Goal: Information Seeking & Learning: Learn about a topic

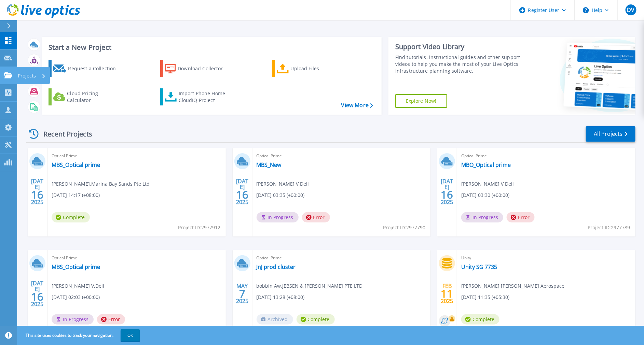
click at [11, 73] on icon at bounding box center [8, 75] width 8 height 6
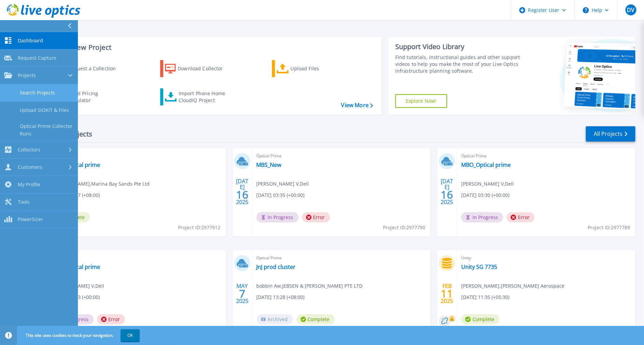
click at [30, 95] on link "Search Projects" at bounding box center [39, 92] width 78 height 17
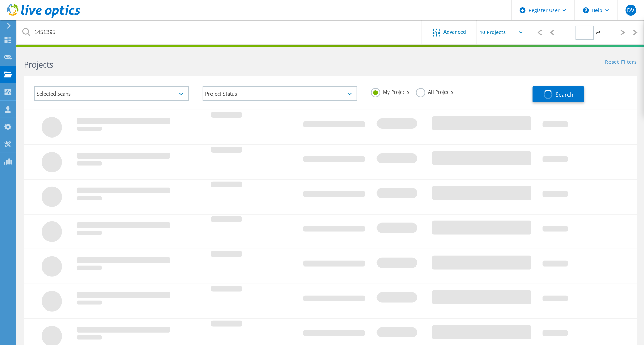
type input "1"
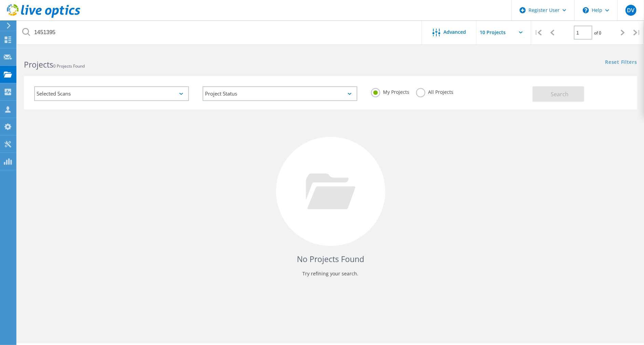
click at [419, 91] on label "All Projects" at bounding box center [434, 91] width 37 height 6
click at [0, 0] on input "All Projects" at bounding box center [0, 0] width 0 height 0
click at [132, 59] on h2 "Projects 0 Projects Found" at bounding box center [173, 64] width 299 height 11
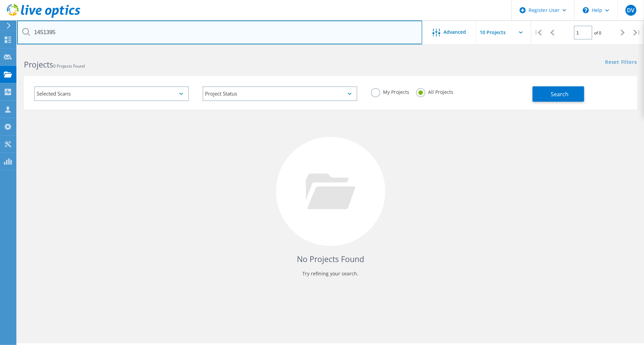
click at [108, 32] on input "1451395" at bounding box center [219, 32] width 405 height 24
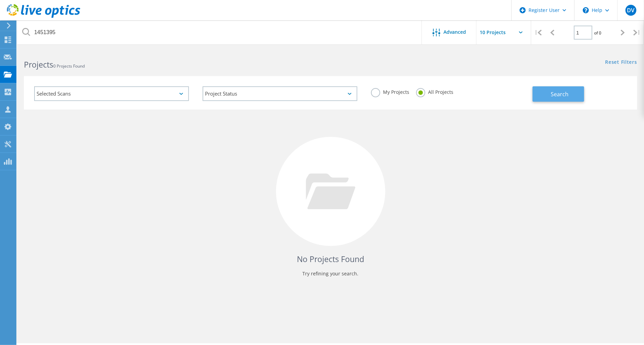
click at [555, 98] on button "Search" at bounding box center [558, 93] width 52 height 15
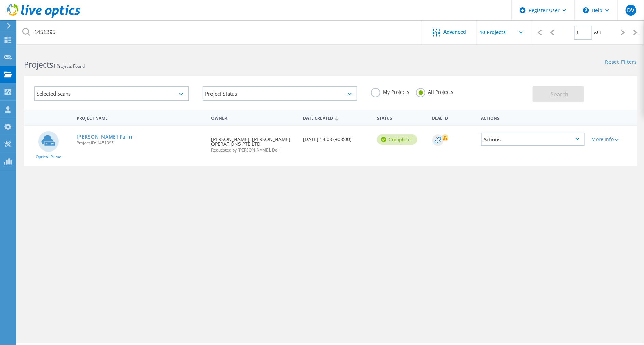
click at [99, 132] on div "[PERSON_NAME] Farm Project ID: 1451395" at bounding box center [140, 139] width 135 height 26
click at [95, 135] on link "[PERSON_NAME] Farm" at bounding box center [104, 137] width 56 height 5
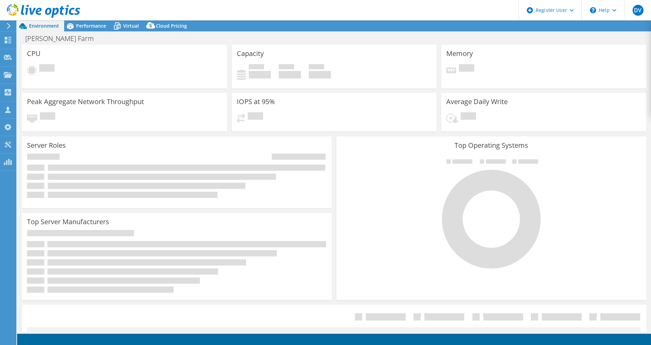
select select "USD"
select select "Seoul"
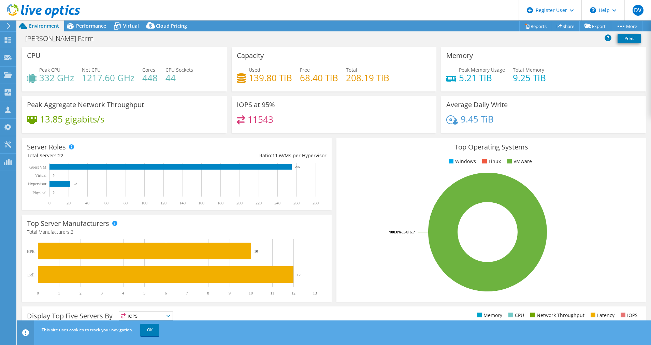
click at [387, 190] on rect at bounding box center [488, 231] width 292 height 119
click at [83, 27] on span "Performance" at bounding box center [91, 26] width 30 height 6
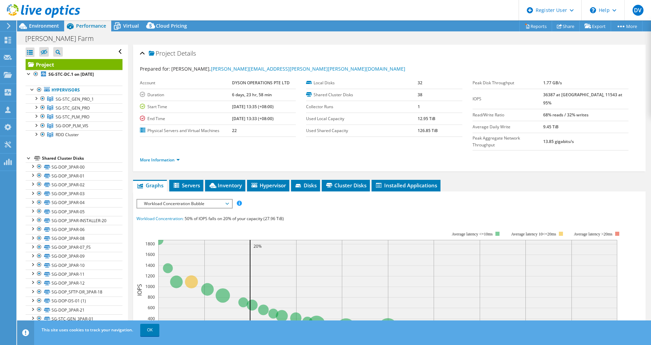
click at [329, 117] on label "Used Local Capacity" at bounding box center [362, 118] width 112 height 7
click at [143, 157] on link "More Information" at bounding box center [160, 160] width 40 height 6
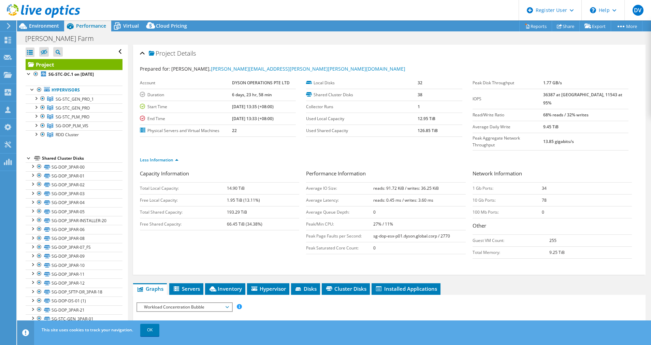
click at [341, 97] on label "Shared Cluster Disks" at bounding box center [362, 94] width 112 height 7
drag, startPoint x: 341, startPoint y: 97, endPoint x: 326, endPoint y: 110, distance: 19.4
click at [326, 110] on td "Collector Runs" at bounding box center [362, 107] width 112 height 12
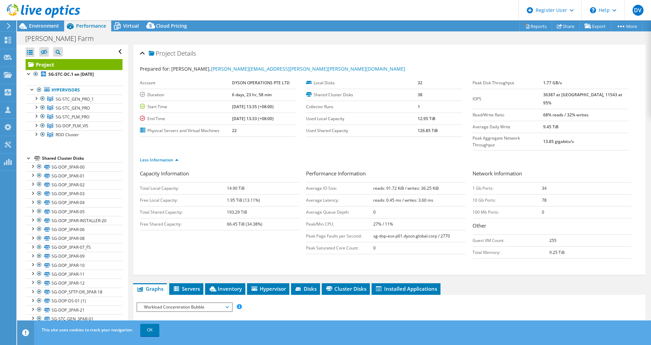
drag, startPoint x: 326, startPoint y: 110, endPoint x: 325, endPoint y: 125, distance: 14.7
click at [325, 125] on td "Used Shared Capacity" at bounding box center [362, 131] width 112 height 12
drag, startPoint x: 304, startPoint y: 119, endPoint x: 439, endPoint y: 132, distance: 135.1
click at [439, 132] on tbody "Local Disks 32 Shared Cluster Disks 38 Collector Runs 1 Used Local Capacity 12.…" at bounding box center [384, 107] width 156 height 60
drag, startPoint x: 439, startPoint y: 132, endPoint x: 382, endPoint y: 137, distance: 56.9
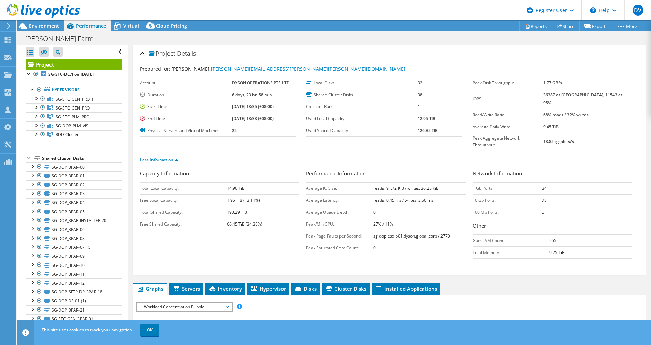
click at [382, 151] on div "Less Information" at bounding box center [389, 160] width 499 height 19
click at [492, 112] on label "Read/Write Ratio" at bounding box center [508, 115] width 71 height 7
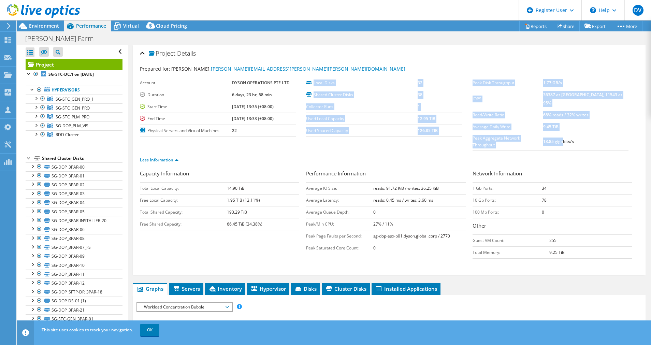
drag, startPoint x: 466, startPoint y: 91, endPoint x: 575, endPoint y: 131, distance: 115.8
click at [575, 131] on section "Prepared for: Ronald Choong, Ronald.Choong@dyson.com Account DYSON OPERATIONS P…" at bounding box center [389, 117] width 499 height 104
drag, startPoint x: 575, startPoint y: 131, endPoint x: 502, endPoint y: 122, distance: 72.9
click at [502, 122] on td "Average Daily Write" at bounding box center [508, 127] width 71 height 12
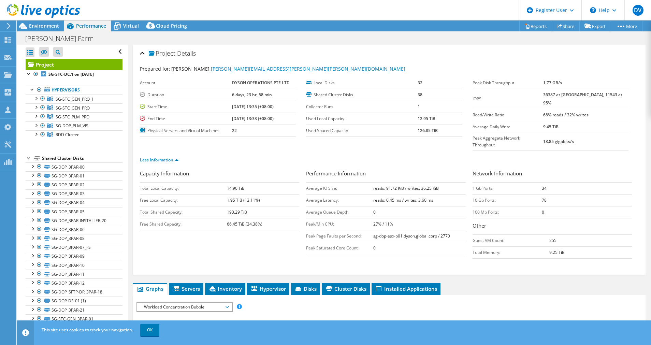
click at [540, 124] on label "Average Daily Write" at bounding box center [508, 127] width 71 height 7
click at [543, 124] on label "Average Daily Write" at bounding box center [508, 127] width 71 height 7
click at [477, 135] on label "Peak Aggregate Network Throughput" at bounding box center [508, 142] width 71 height 14
click at [479, 155] on ul "Less Information" at bounding box center [389, 159] width 499 height 9
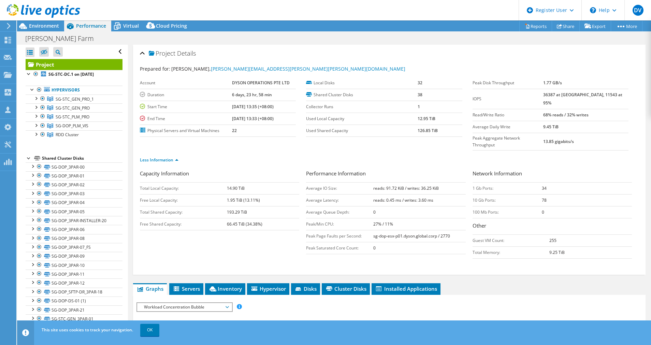
click at [296, 182] on td "14.90 TiB" at bounding box center [263, 188] width 72 height 12
drag, startPoint x: 140, startPoint y: 157, endPoint x: 269, endPoint y: 221, distance: 144.1
click at [269, 221] on div "Capacity Information Total Local Capacity: 14.90 TiB Free Local Capacity: 1.95 …" at bounding box center [389, 216] width 499 height 93
drag, startPoint x: 269, startPoint y: 221, endPoint x: 203, endPoint y: 228, distance: 67.0
click at [203, 228] on div "Capacity Information Total Local Capacity: 14.90 TiB Free Local Capacity: 1.95 …" at bounding box center [389, 216] width 499 height 93
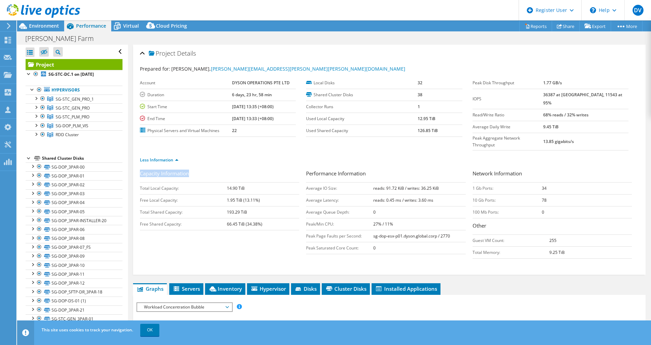
click at [210, 222] on div "Capacity Information Total Local Capacity: 14.90 TiB Free Local Capacity: 1.95 …" at bounding box center [389, 216] width 499 height 93
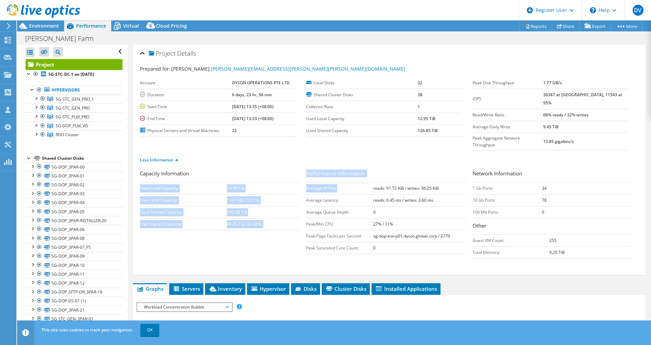
drag, startPoint x: 301, startPoint y: 160, endPoint x: 366, endPoint y: 171, distance: 65.8
click at [366, 171] on div "Capacity Information Total Local Capacity: 14.90 TiB Free Local Capacity: 1.95 …" at bounding box center [389, 216] width 499 height 93
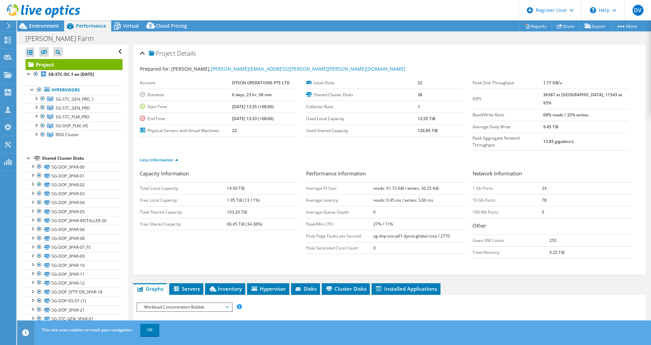
drag, startPoint x: 366, startPoint y: 171, endPoint x: 320, endPoint y: 191, distance: 50.6
click at [320, 194] on td "Average Latency:" at bounding box center [339, 200] width 67 height 12
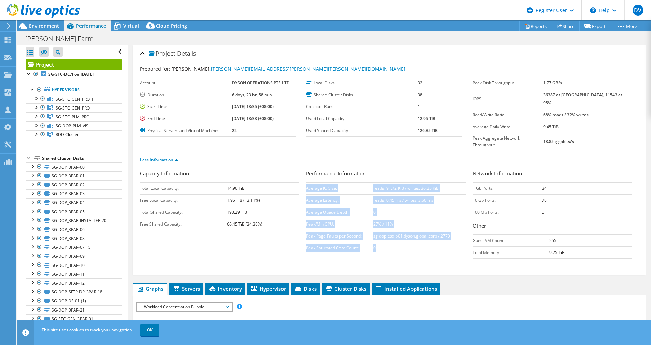
drag, startPoint x: 305, startPoint y: 178, endPoint x: 437, endPoint y: 228, distance: 141.5
click at [437, 228] on tbody "Average IO Size: reads: 91.72 KiB / writes: 36.25 KiB Average Latency: reads: 0…" at bounding box center [385, 218] width 159 height 72
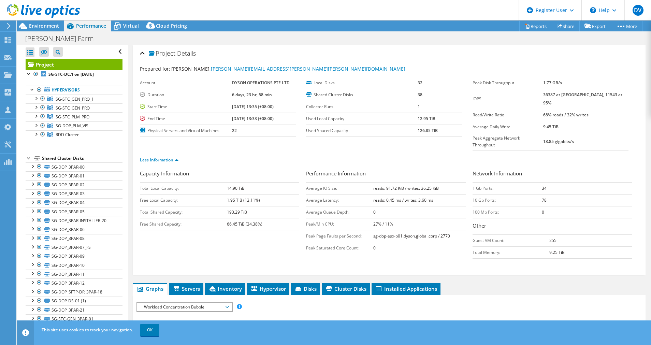
drag, startPoint x: 437, startPoint y: 228, endPoint x: 406, endPoint y: 240, distance: 34.0
click at [406, 240] on div "Performance Information Average IO Size: reads: 91.72 KiB / writes: 36.25 KiB A…" at bounding box center [389, 214] width 166 height 88
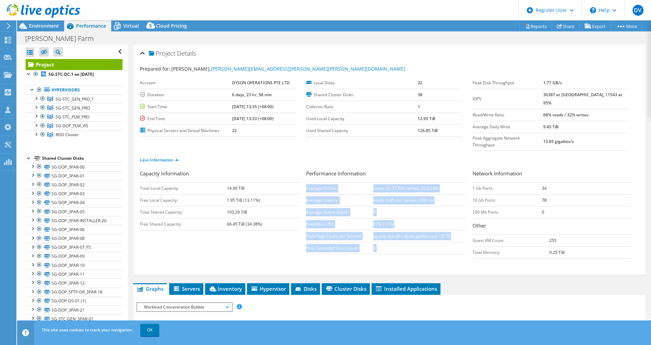
click at [406, 240] on div "Performance Information Average IO Size: reads: 91.72 KiB / writes: 36.25 KiB A…" at bounding box center [389, 214] width 166 height 88
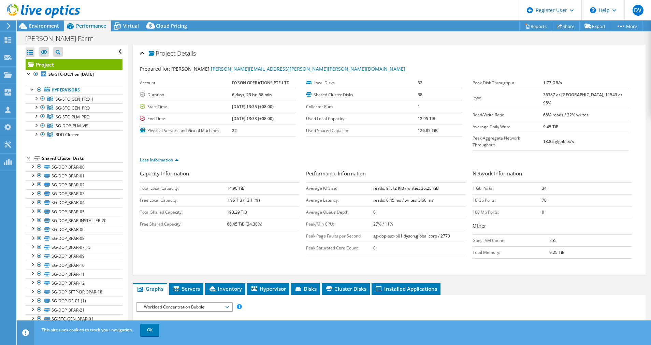
drag, startPoint x: 406, startPoint y: 240, endPoint x: 437, endPoint y: 249, distance: 32.8
click at [437, 249] on form "Capacity Information Total Local Capacity: 14.90 TiB Free Local Capacity: 1.95 …" at bounding box center [389, 217] width 499 height 95
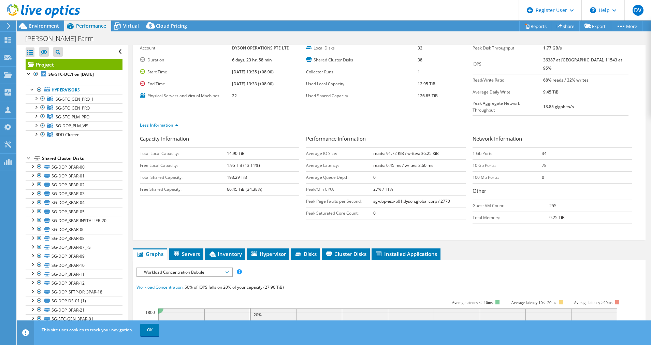
scroll to position [51, 0]
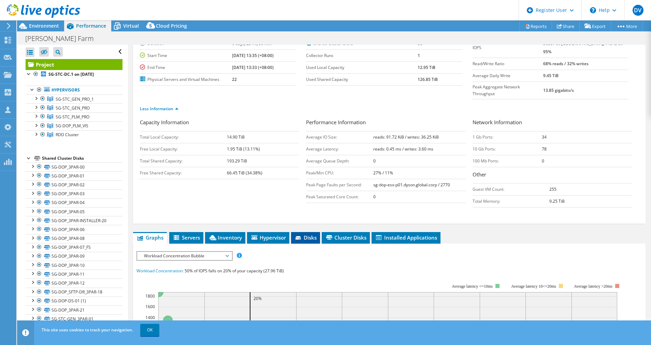
click at [309, 232] on li "Disks" at bounding box center [305, 238] width 29 height 12
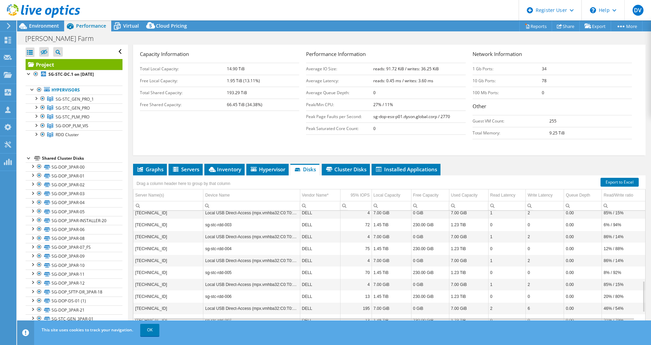
scroll to position [244, 0]
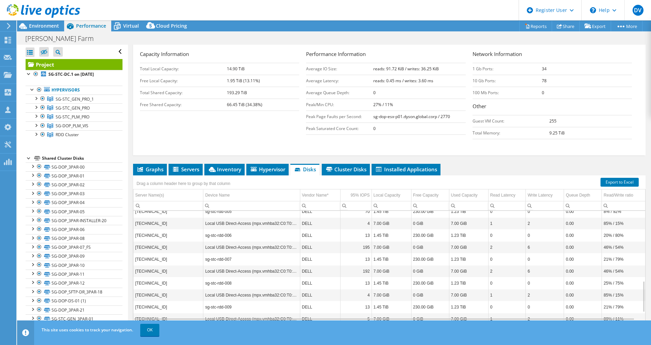
click at [337, 175] on div "Drag a column header here to group by that column" at bounding box center [389, 179] width 513 height 9
click at [338, 166] on span "Cluster Disks" at bounding box center [345, 169] width 41 height 7
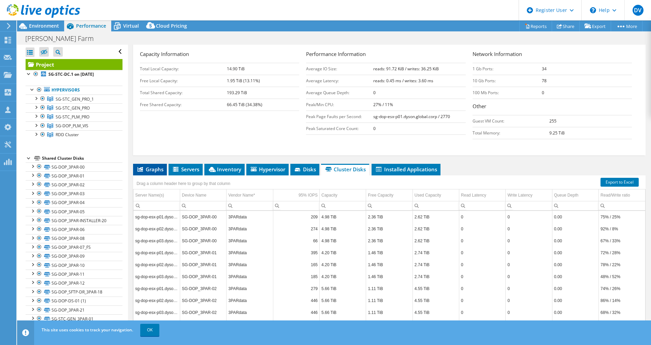
click at [159, 164] on li "Graphs" at bounding box center [150, 170] width 34 height 12
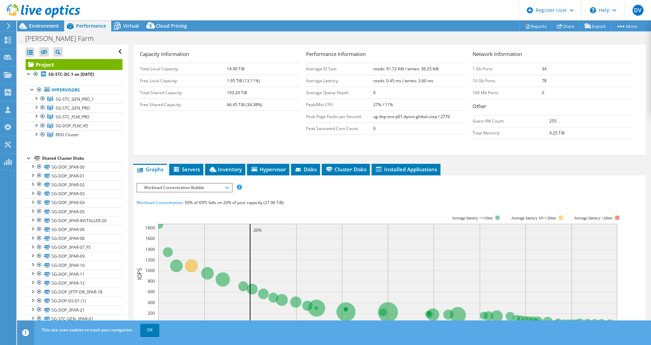
click at [194, 184] on span "Workload Concentration Bubble" at bounding box center [185, 188] width 88 height 8
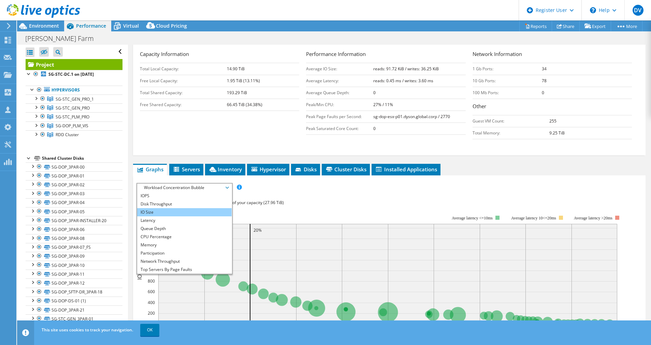
click at [166, 208] on li "IO Size" at bounding box center [184, 212] width 95 height 8
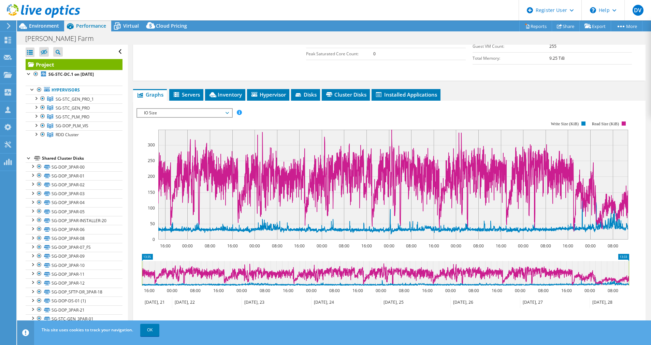
scroll to position [133, 0]
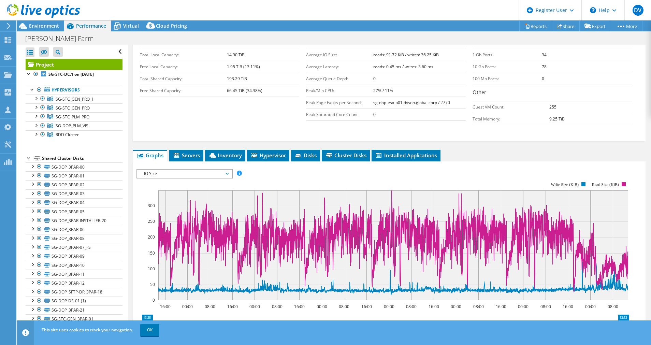
click at [180, 170] on span "IO Size" at bounding box center [185, 174] width 88 height 8
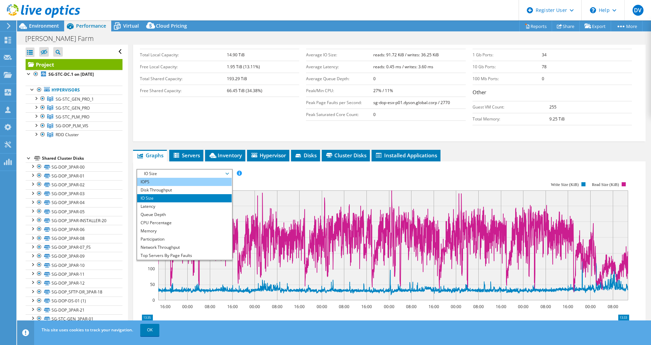
click at [167, 178] on li "IOPS" at bounding box center [184, 182] width 95 height 8
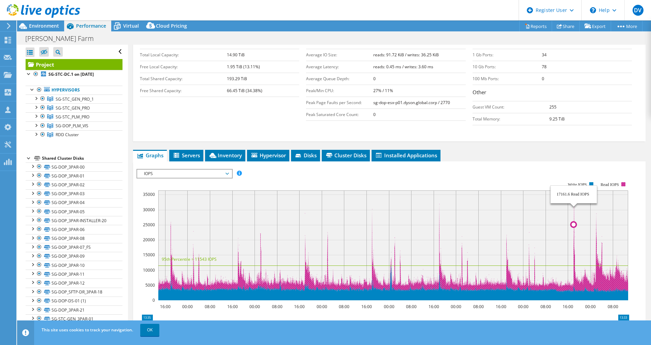
click at [574, 190] on icon at bounding box center [393, 241] width 470 height 102
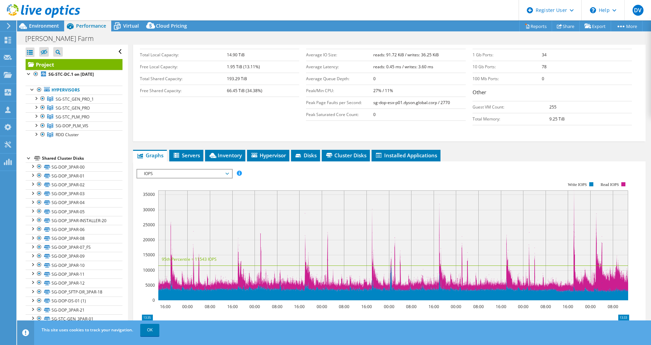
click at [575, 190] on rect at bounding box center [393, 245] width 470 height 110
click at [573, 190] on rect at bounding box center [393, 245] width 470 height 110
click at [575, 190] on rect at bounding box center [393, 245] width 470 height 110
click at [391, 207] on rect at bounding box center [393, 245] width 470 height 110
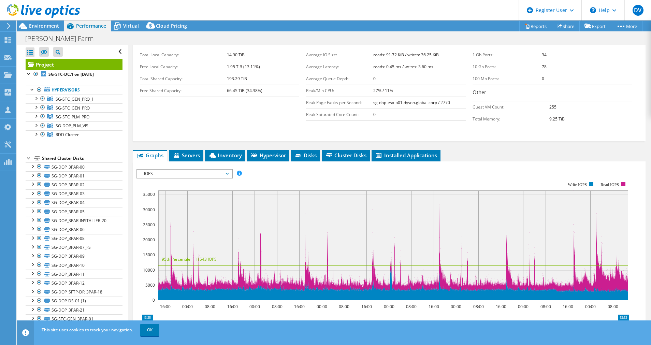
scroll to position [236, 0]
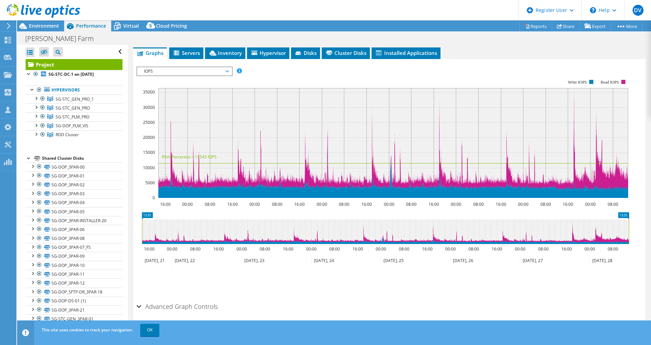
click at [187, 300] on h2 "Advanced Graph Controls" at bounding box center [177, 307] width 81 height 14
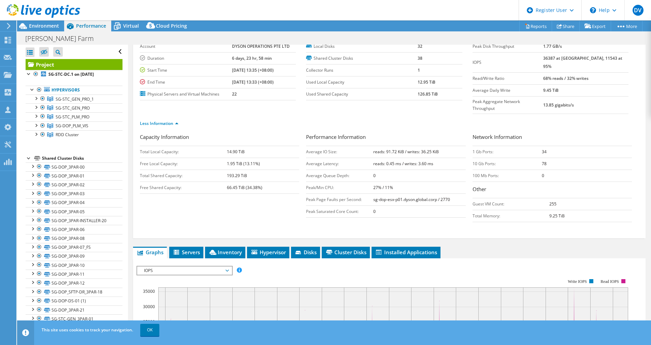
scroll to position [0, 0]
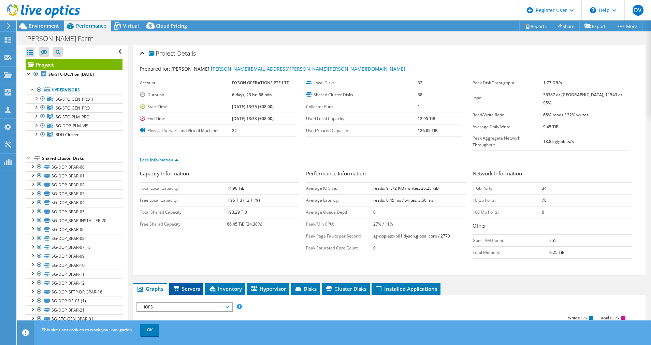
click at [193, 283] on li "Servers" at bounding box center [186, 289] width 34 height 12
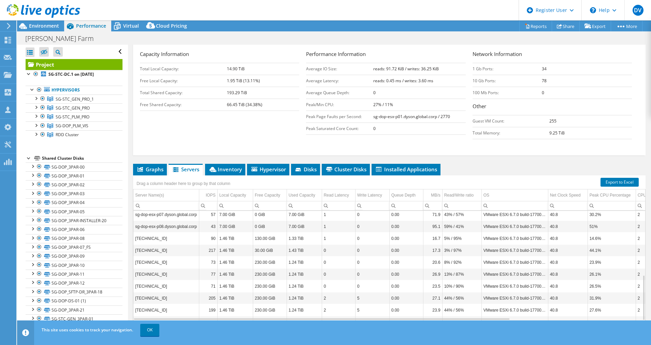
scroll to position [154, 0]
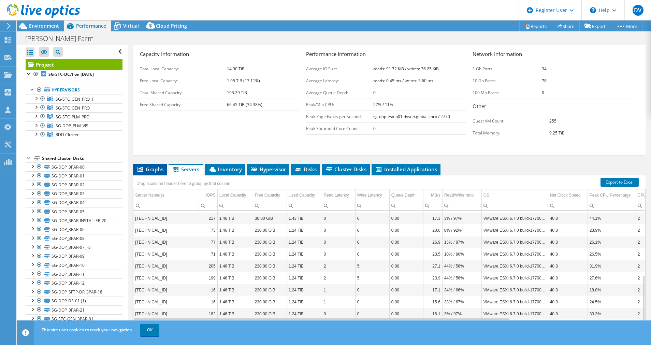
click at [160, 164] on li "Graphs" at bounding box center [150, 170] width 34 height 12
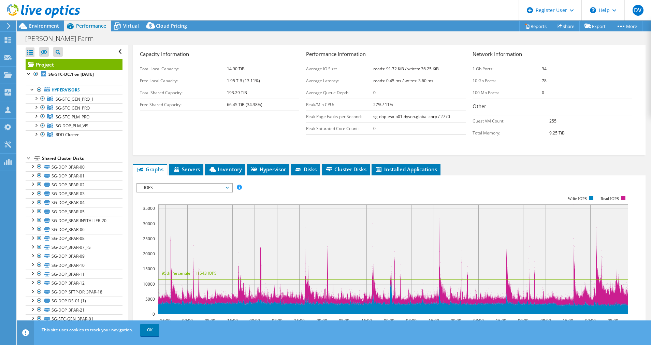
scroll to position [171, 0]
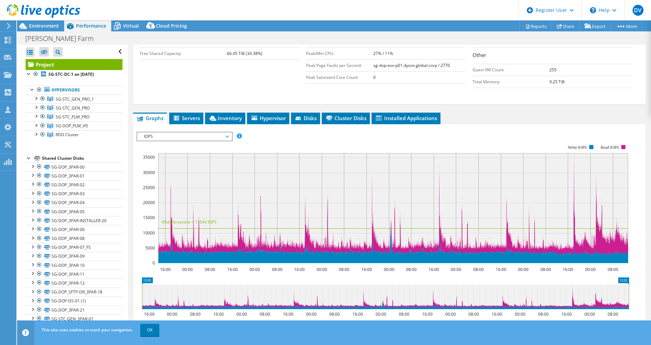
click at [207, 132] on span "IOPS" at bounding box center [185, 136] width 88 height 8
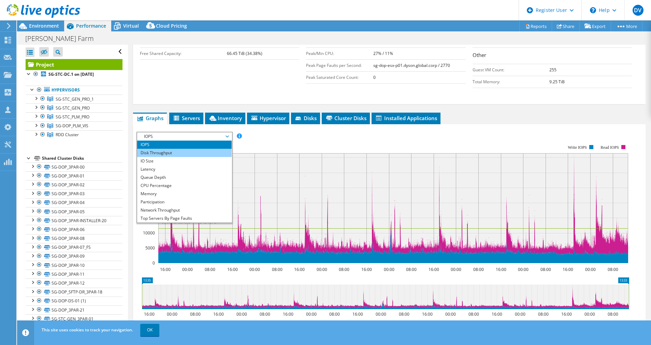
click at [196, 149] on li "Disk Throughput" at bounding box center [184, 153] width 95 height 8
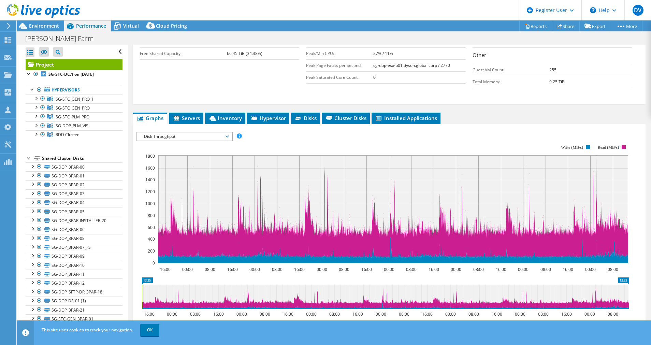
click at [199, 132] on span "Disk Throughput" at bounding box center [185, 136] width 88 height 8
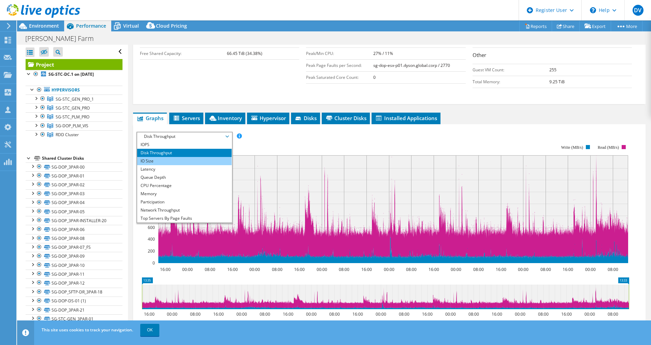
click at [190, 157] on li "IO Size" at bounding box center [184, 161] width 95 height 8
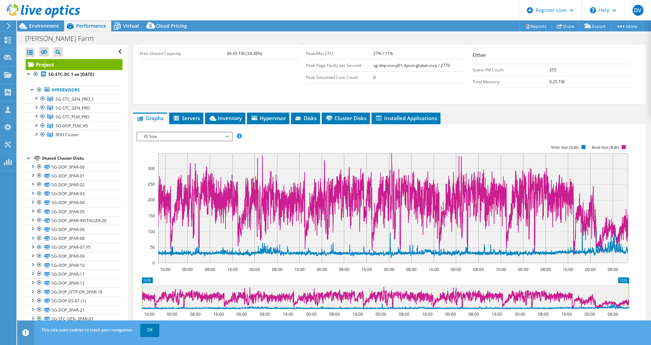
click at [193, 132] on span "IO Size" at bounding box center [185, 136] width 88 height 8
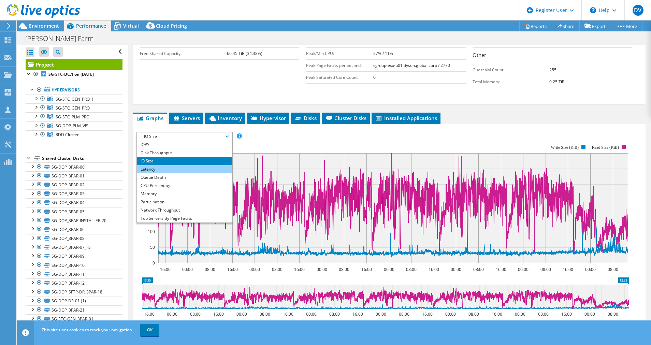
click at [193, 165] on li "Latency" at bounding box center [184, 169] width 95 height 8
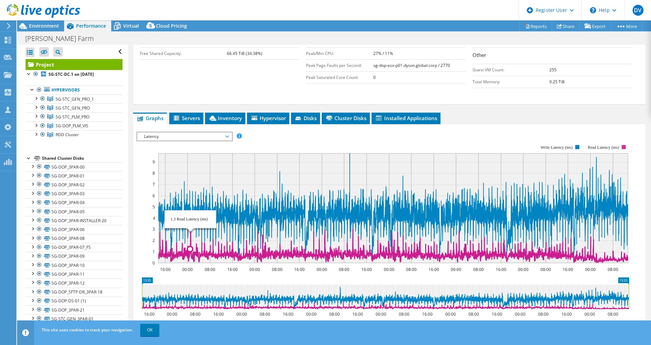
click at [190, 221] on icon at bounding box center [393, 242] width 470 height 42
click at [189, 221] on icon at bounding box center [393, 242] width 470 height 42
click at [191, 221] on icon at bounding box center [393, 242] width 470 height 42
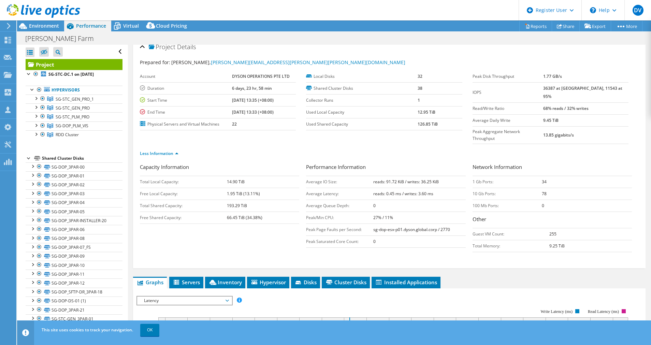
scroll to position [58, 0]
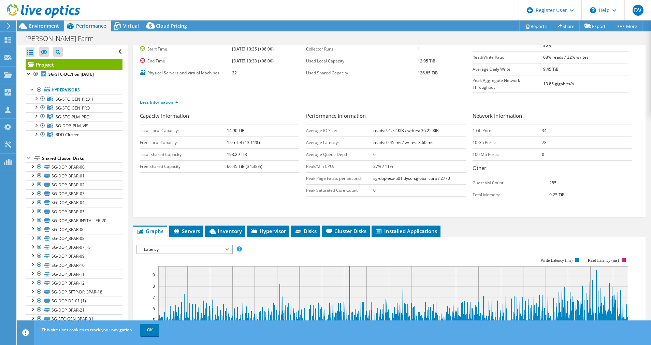
click at [189, 245] on span "Latency" at bounding box center [185, 249] width 88 height 8
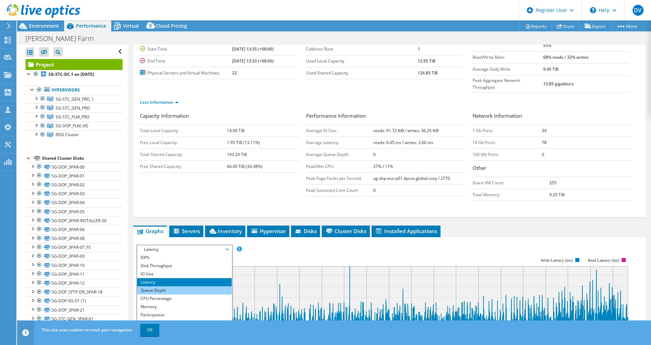
click at [142, 286] on li "Queue Depth" at bounding box center [184, 290] width 95 height 8
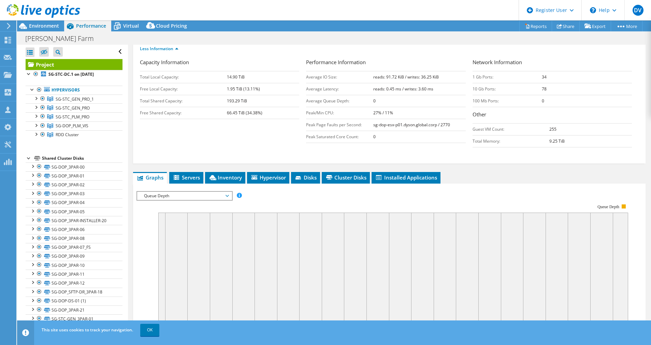
scroll to position [160, 0]
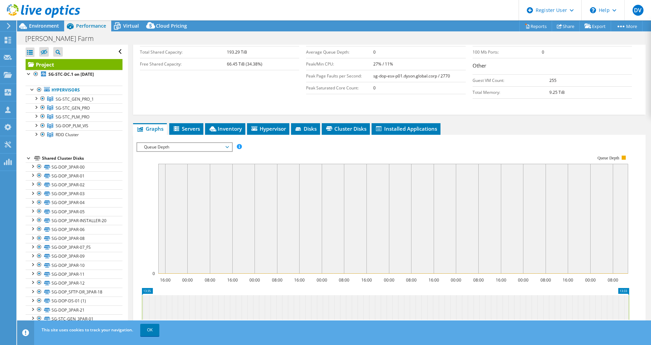
click at [185, 143] on span "Queue Depth" at bounding box center [185, 147] width 88 height 8
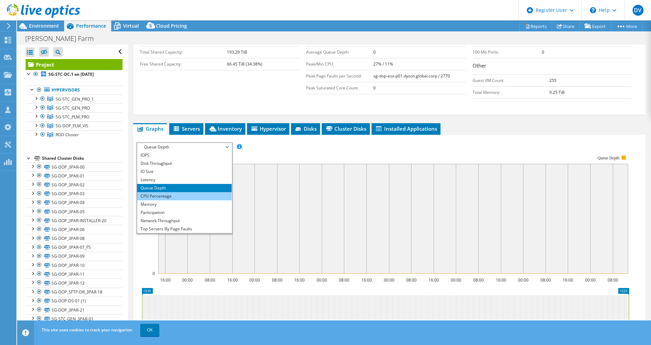
click at [169, 192] on li "CPU Percentage" at bounding box center [184, 196] width 95 height 8
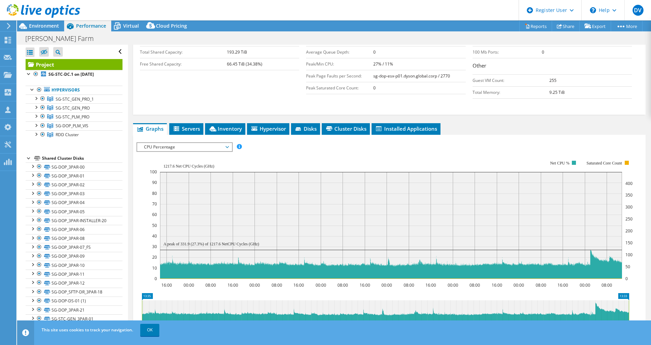
scroll to position [211, 0]
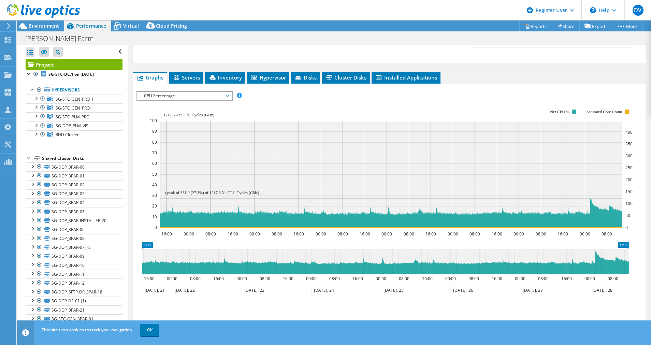
click at [196, 92] on span "CPU Percentage" at bounding box center [185, 96] width 88 height 8
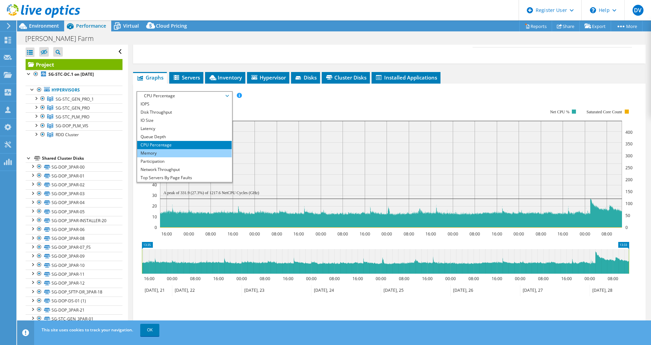
click at [168, 149] on li "Memory" at bounding box center [184, 153] width 95 height 8
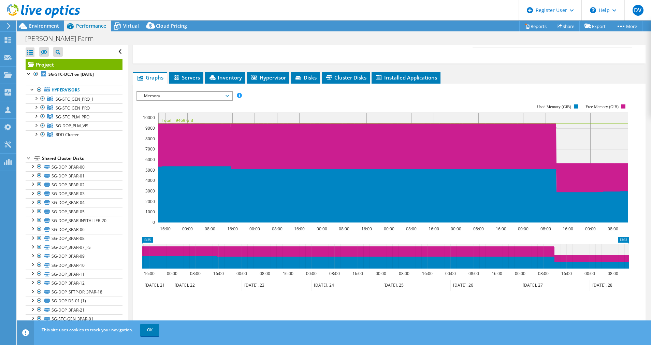
click at [170, 92] on span "Memory" at bounding box center [185, 96] width 88 height 8
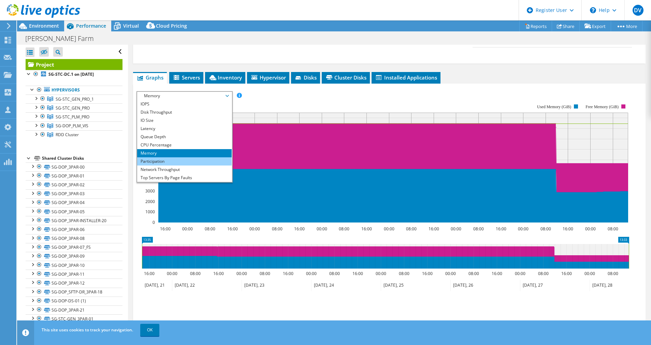
click at [171, 157] on li "Participation" at bounding box center [184, 161] width 95 height 8
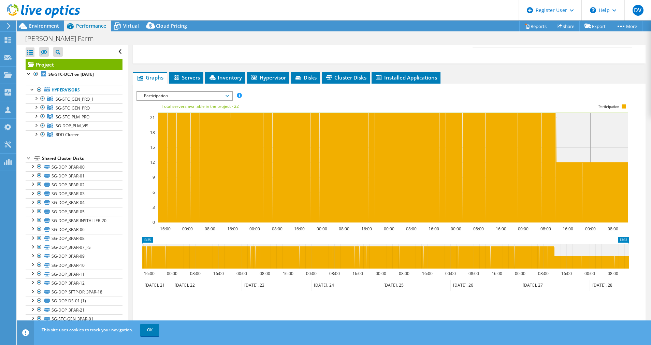
click at [172, 92] on span "Participation" at bounding box center [185, 96] width 88 height 8
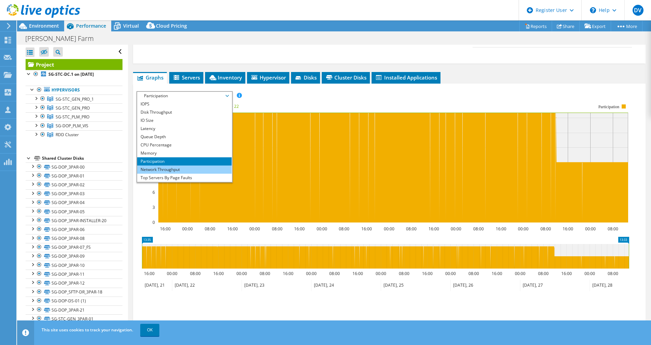
click at [173, 166] on li "Network Throughput" at bounding box center [184, 170] width 95 height 8
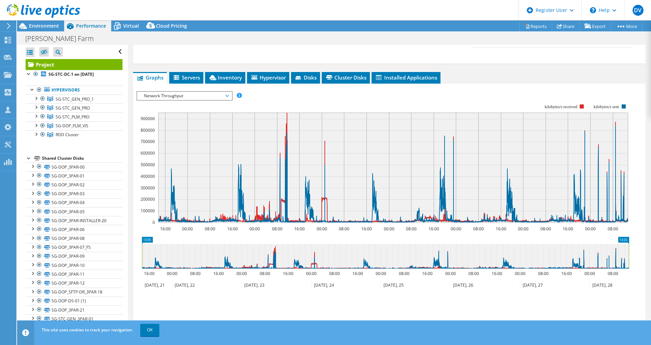
click at [171, 92] on span "Network Throughput" at bounding box center [185, 96] width 88 height 8
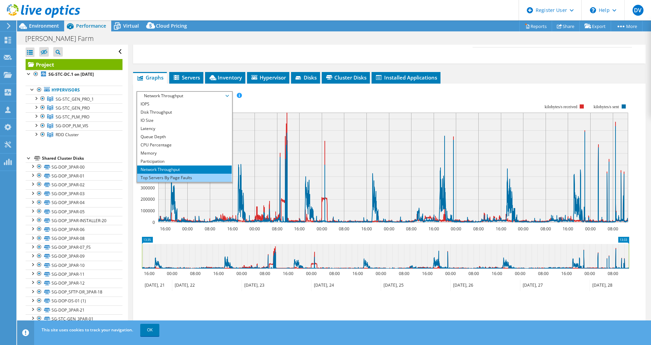
click at [158, 174] on li "Top Servers By Page Faults" at bounding box center [184, 178] width 95 height 8
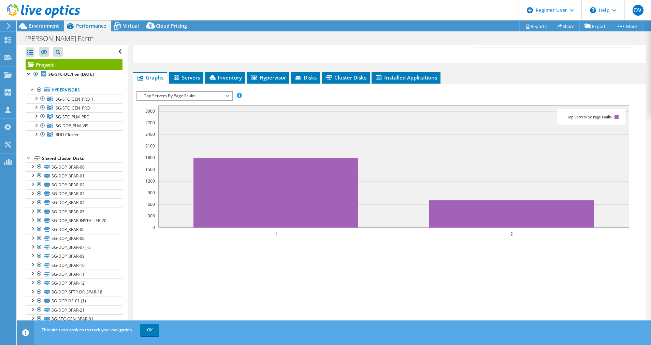
click at [160, 92] on span "Top Servers By Page Faults" at bounding box center [185, 96] width 88 height 8
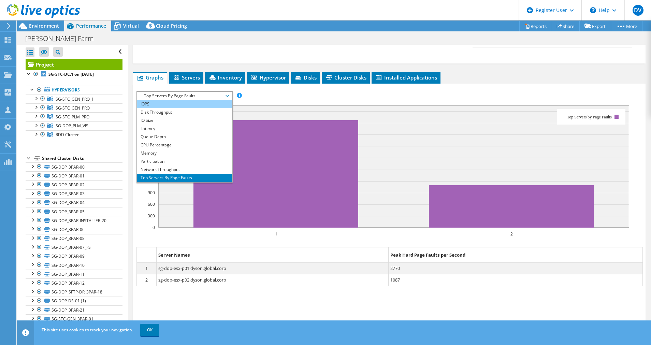
click at [160, 100] on li "IOPS" at bounding box center [184, 104] width 95 height 8
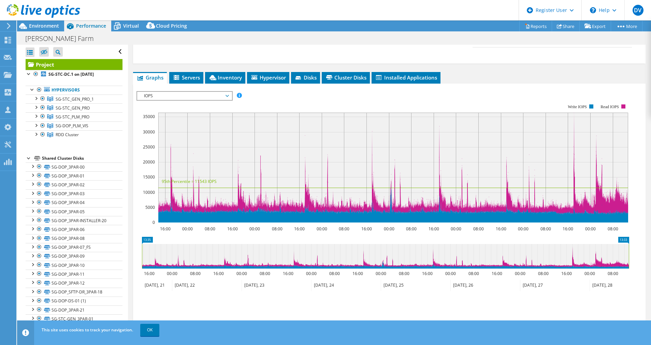
click at [169, 130] on rect at bounding box center [393, 168] width 470 height 110
click at [506, 91] on div "IOPS Disk Throughput IO Size Latency Queue Depth CPU Percentage Memory Page Fau…" at bounding box center [390, 95] width 506 height 9
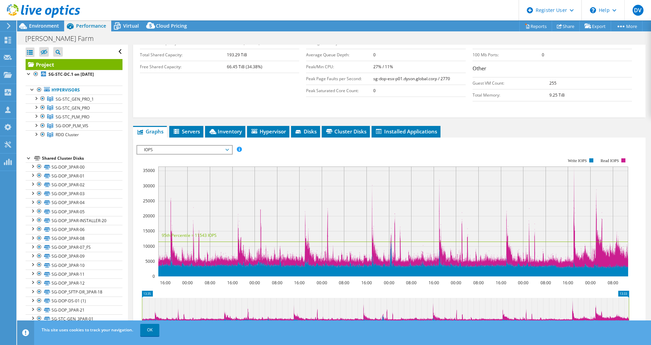
scroll to position [109, 0]
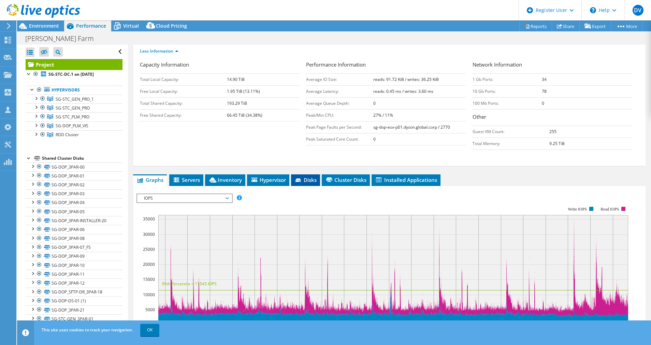
click at [316, 176] on span "Disks" at bounding box center [306, 179] width 22 height 7
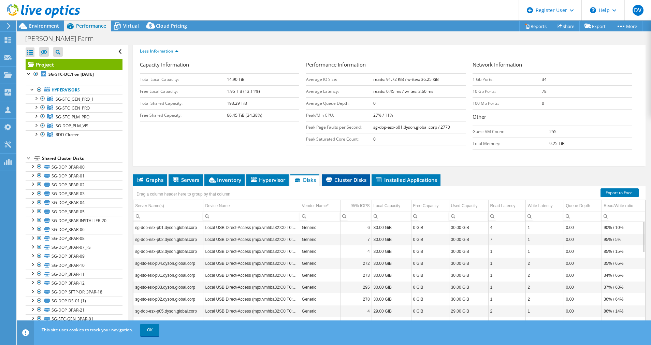
click at [347, 174] on li "Cluster Disks" at bounding box center [346, 180] width 48 height 12
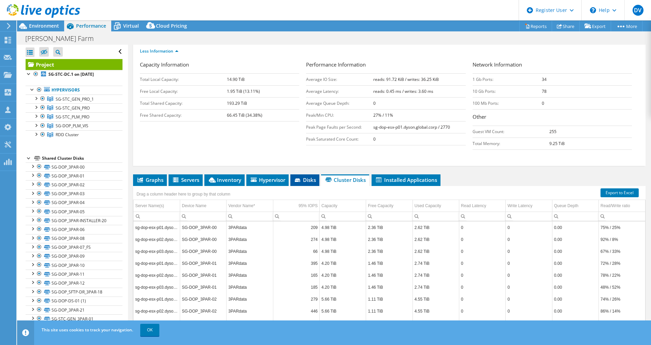
click at [304, 176] on span "Disks" at bounding box center [305, 179] width 22 height 7
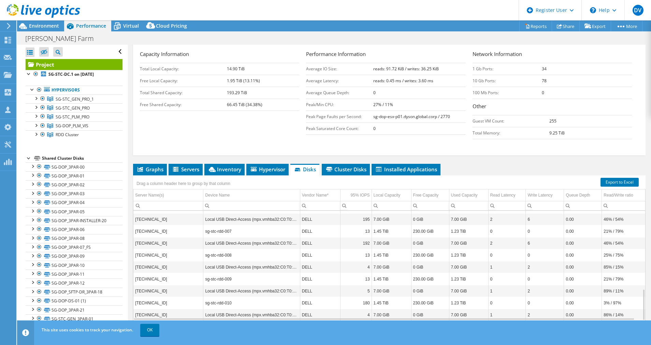
scroll to position [272, 0]
click at [612, 178] on link "Export to Excel" at bounding box center [620, 182] width 38 height 9
click at [242, 138] on div "Capacity Information Total Local Capacity: 14.90 TiB Free Local Capacity: 1.95 …" at bounding box center [389, 101] width 499 height 103
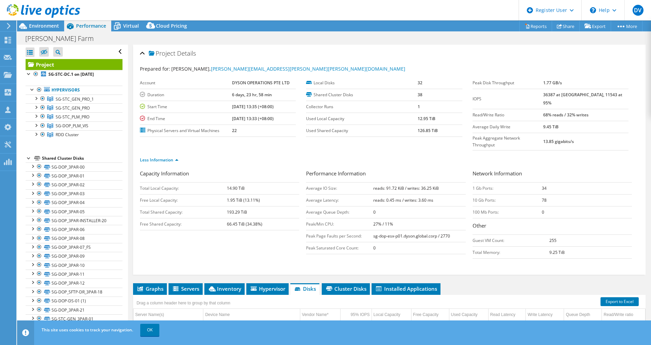
click at [376, 218] on td "27% / 11%" at bounding box center [419, 224] width 93 height 12
click at [366, 242] on td "Peak Saturated Core Count:" at bounding box center [339, 248] width 67 height 12
click at [346, 242] on td "Peak Saturated Core Count:" at bounding box center [339, 248] width 67 height 12
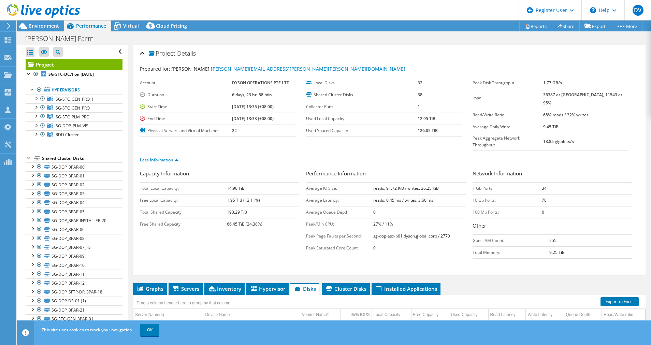
drag, startPoint x: 346, startPoint y: 232, endPoint x: 361, endPoint y: 250, distance: 23.1
click at [361, 250] on div "Capacity Information Total Local Capacity: 14.90 TiB Free Local Capacity: 1.95 …" at bounding box center [389, 221] width 499 height 103
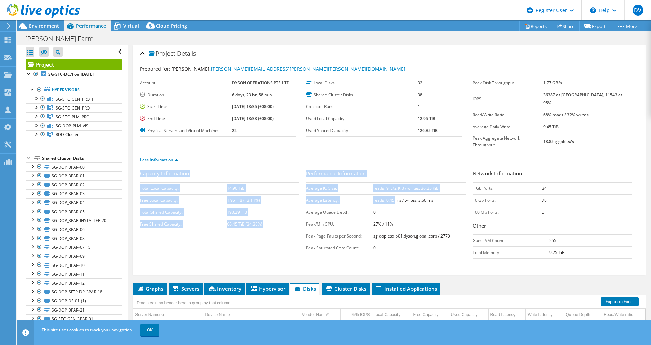
drag, startPoint x: 294, startPoint y: 154, endPoint x: 381, endPoint y: 186, distance: 93.0
click at [391, 185] on div "Prepared for: Ronald Choong, Ronald.Choong@dyson.com Account DYSON OPERATIONS P…" at bounding box center [389, 167] width 499 height 212
drag, startPoint x: 381, startPoint y: 186, endPoint x: 299, endPoint y: 244, distance: 99.9
click at [299, 244] on div "Capacity Information Total Local Capacity: 14.90 TiB Free Local Capacity: 1.95 …" at bounding box center [389, 216] width 499 height 93
